Goal: Information Seeking & Learning: Check status

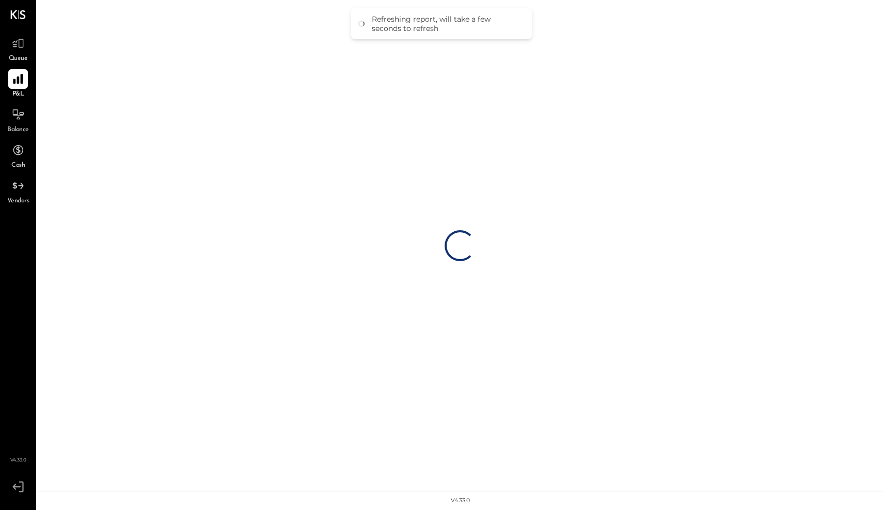
click at [22, 81] on icon at bounding box center [18, 79] width 10 height 10
click at [16, 49] on icon at bounding box center [17, 43] width 13 height 13
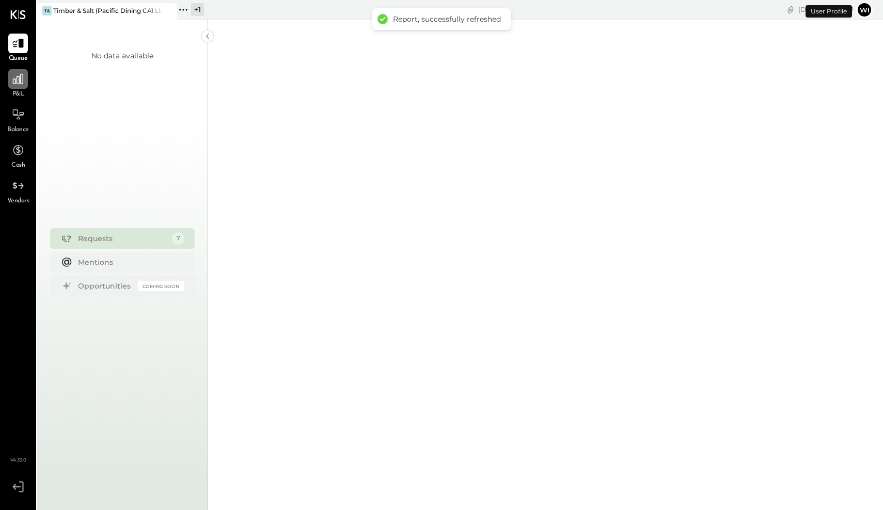
click at [18, 75] on icon at bounding box center [17, 78] width 13 height 13
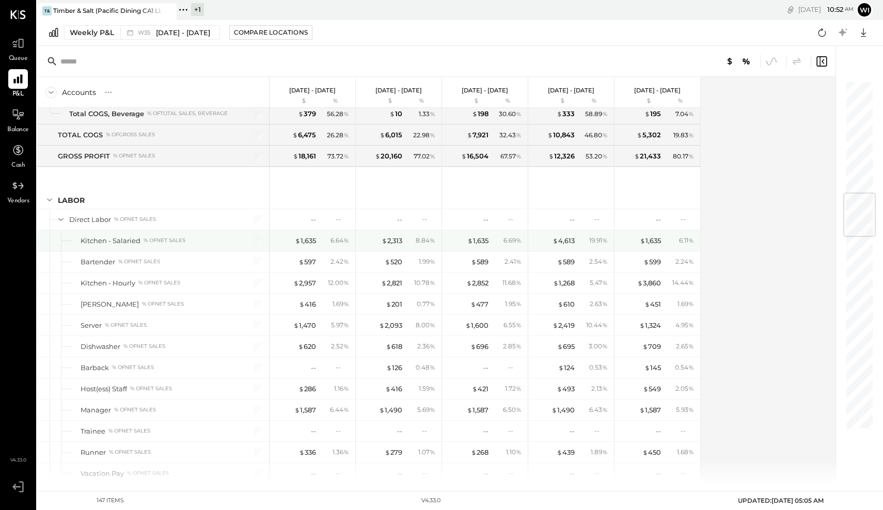
scroll to position [1022, 0]
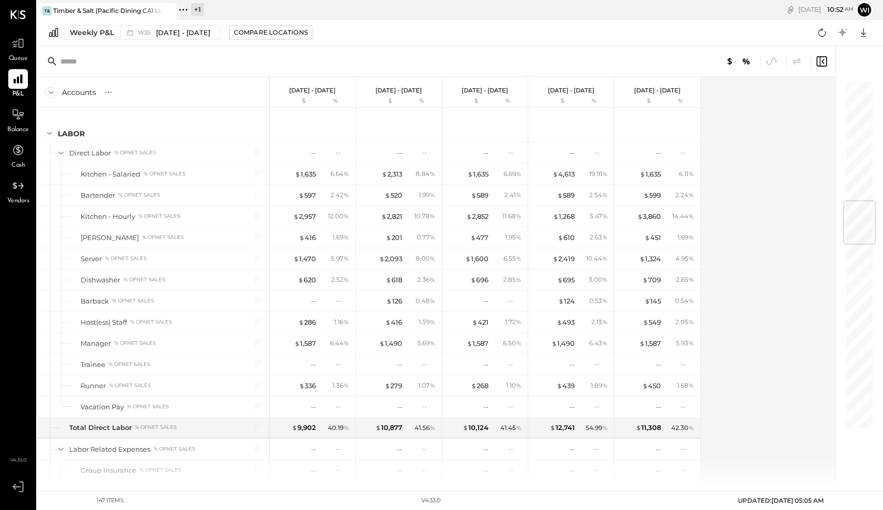
click at [54, 35] on icon at bounding box center [54, 32] width 12 height 11
click at [194, 36] on span "[DATE] - [DATE]" at bounding box center [183, 33] width 54 height 10
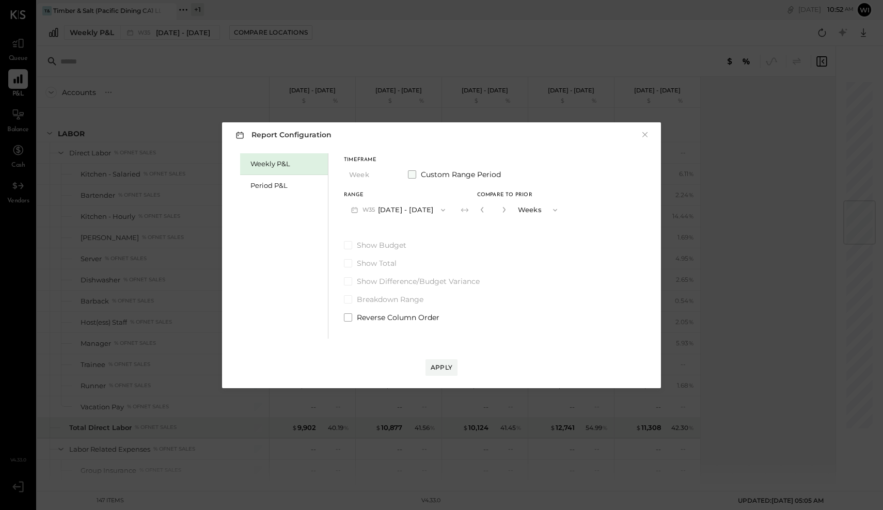
click at [426, 177] on span "Custom Range Period" at bounding box center [461, 174] width 80 height 10
click at [426, 177] on span "Custom Range Period" at bounding box center [462, 174] width 82 height 10
click at [285, 185] on div "Period P&L" at bounding box center [287, 186] width 72 height 10
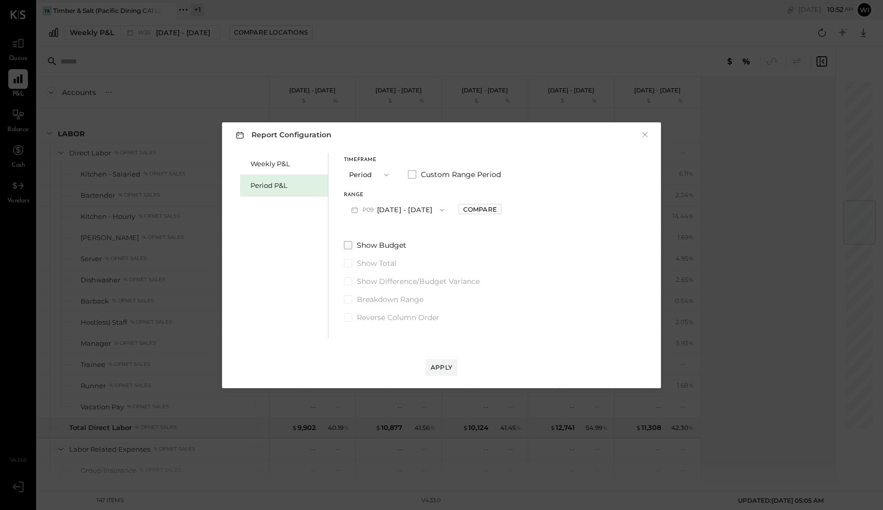
click at [390, 244] on span "Show Budget" at bounding box center [382, 245] width 50 height 10
click at [444, 368] on div "Apply" at bounding box center [442, 367] width 22 height 9
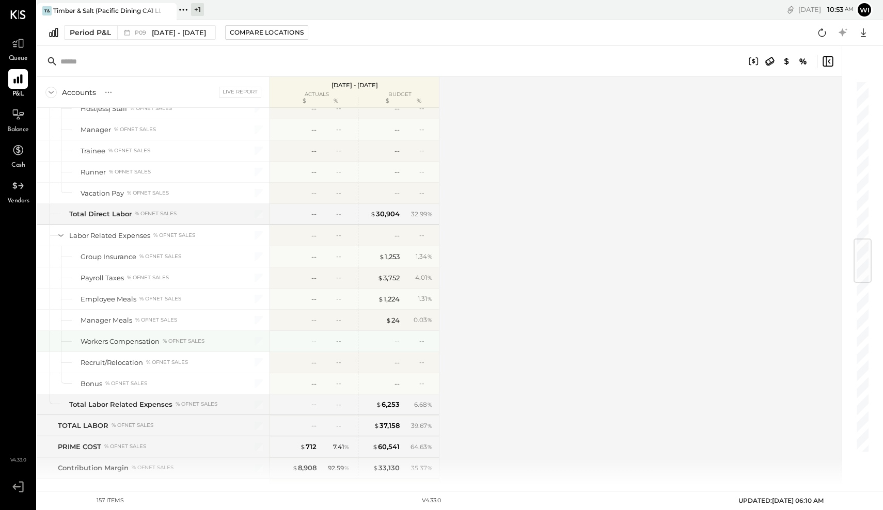
scroll to position [1342, 0]
